Goal: Information Seeking & Learning: Understand process/instructions

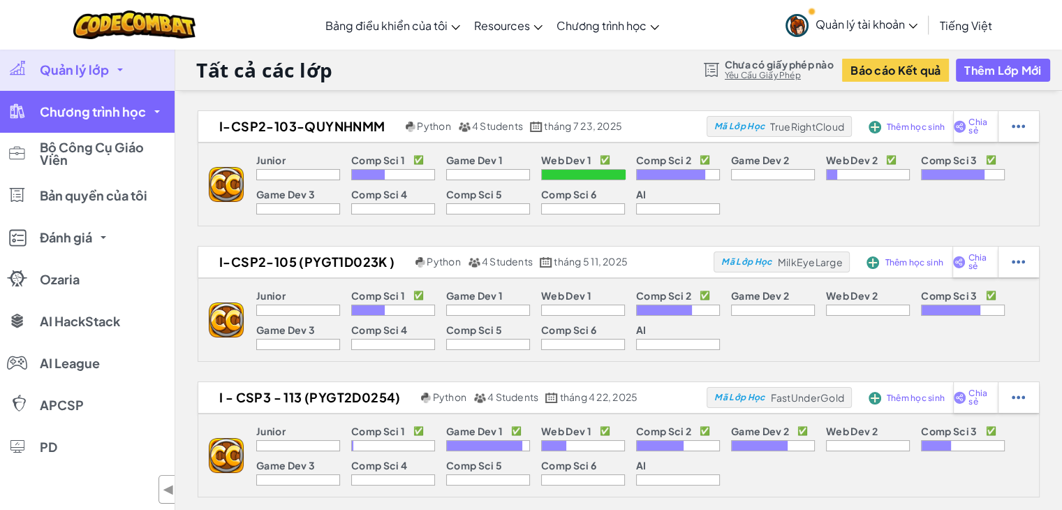
click at [144, 110] on span "Chương trình học" at bounding box center [93, 111] width 106 height 13
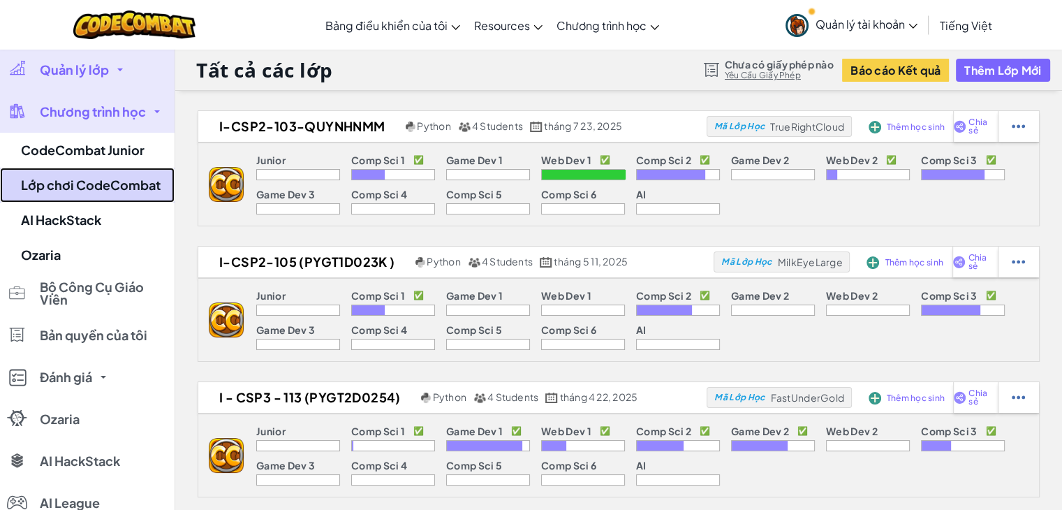
click at [92, 187] on link "Lớp chơi CodeCombat" at bounding box center [87, 185] width 175 height 35
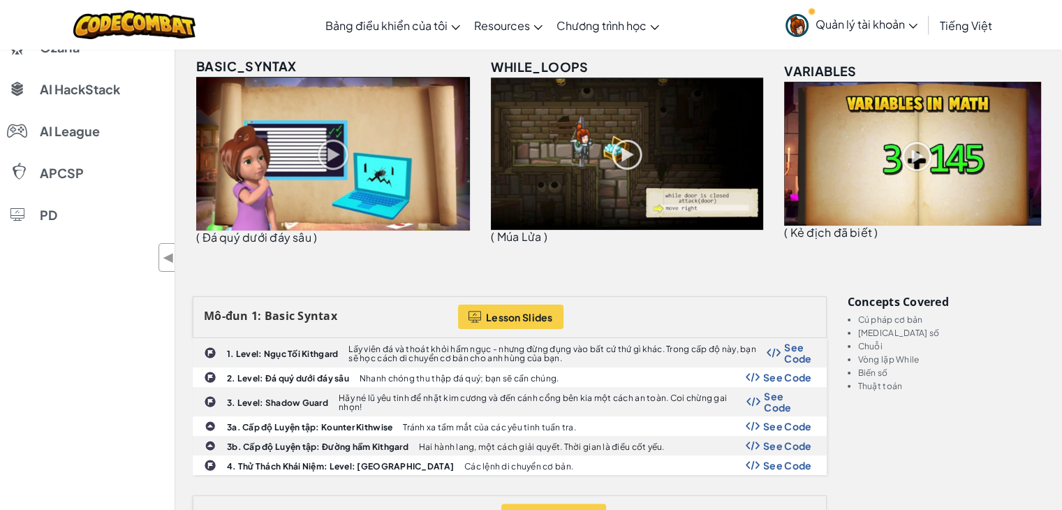
scroll to position [209, 0]
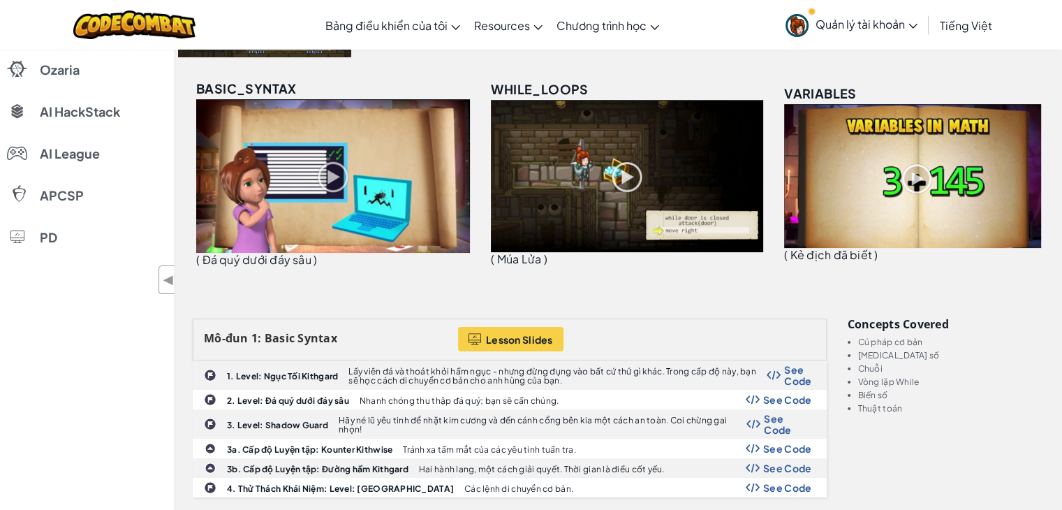
click at [899, 33] on link "Quản lý tài khoản" at bounding box center [851, 25] width 146 height 44
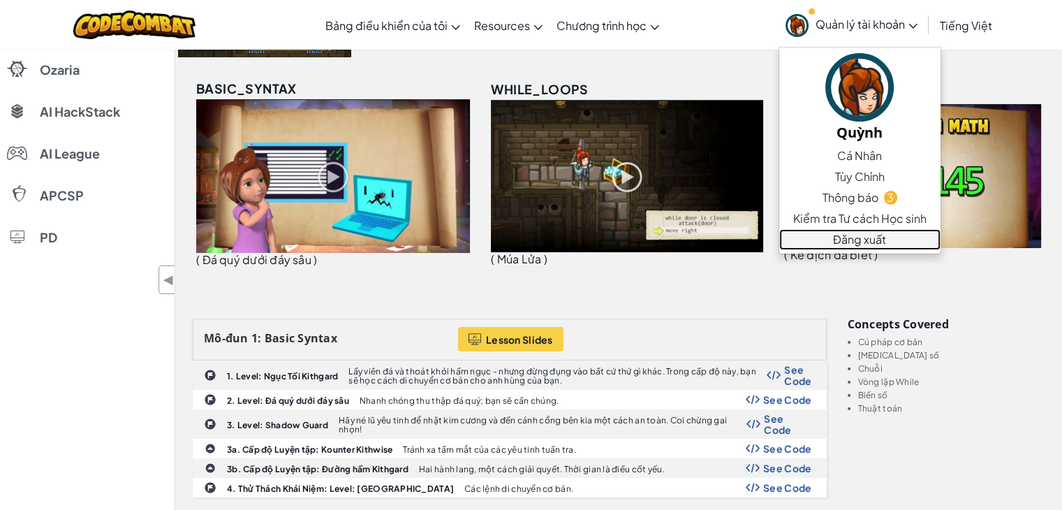
click at [859, 244] on link "Đăng xuất" at bounding box center [859, 239] width 161 height 21
